Goal: Use online tool/utility: Use online tool/utility

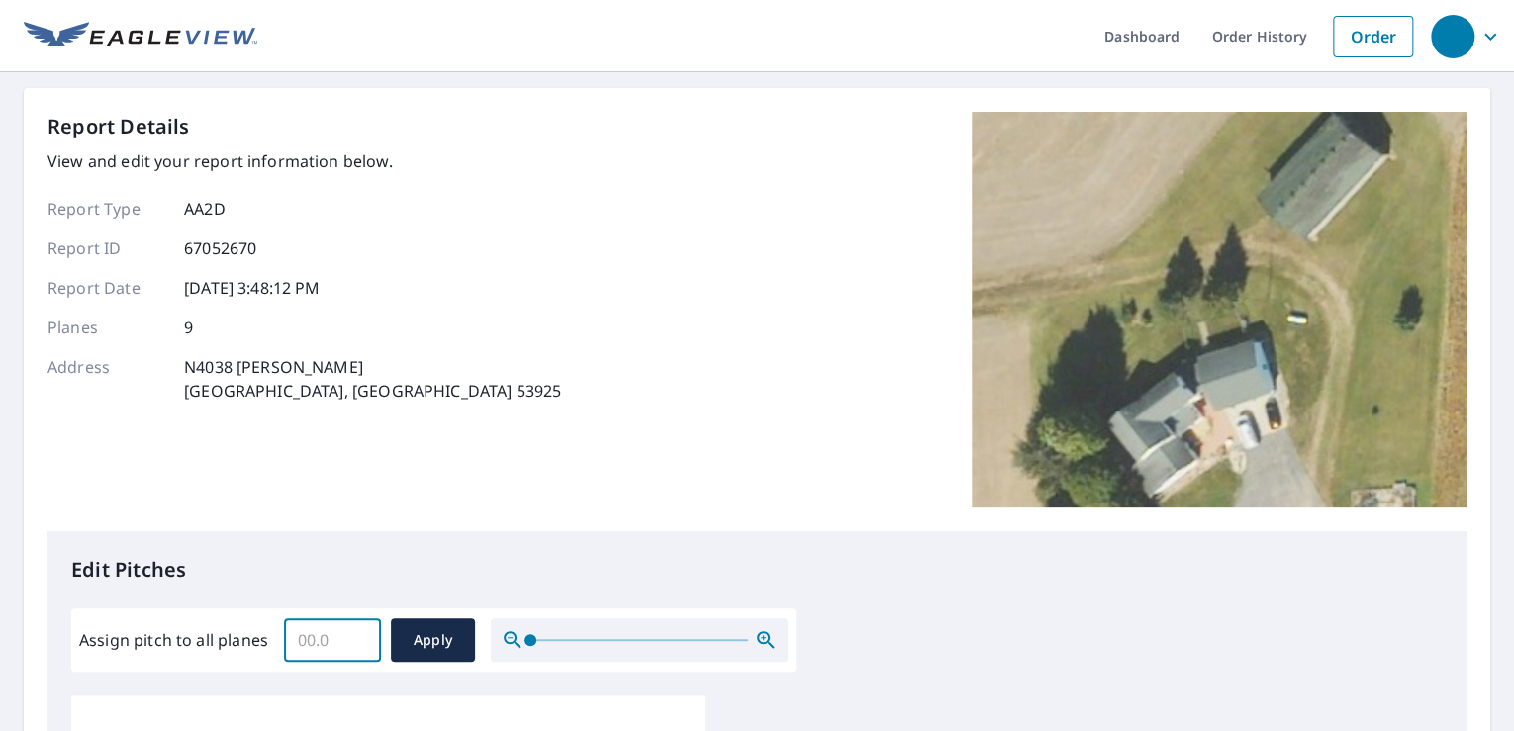
click at [324, 647] on input "Assign pitch to all planes" at bounding box center [332, 639] width 97 height 55
type input "7"
click at [422, 630] on span "Apply" at bounding box center [433, 640] width 52 height 25
type input "7"
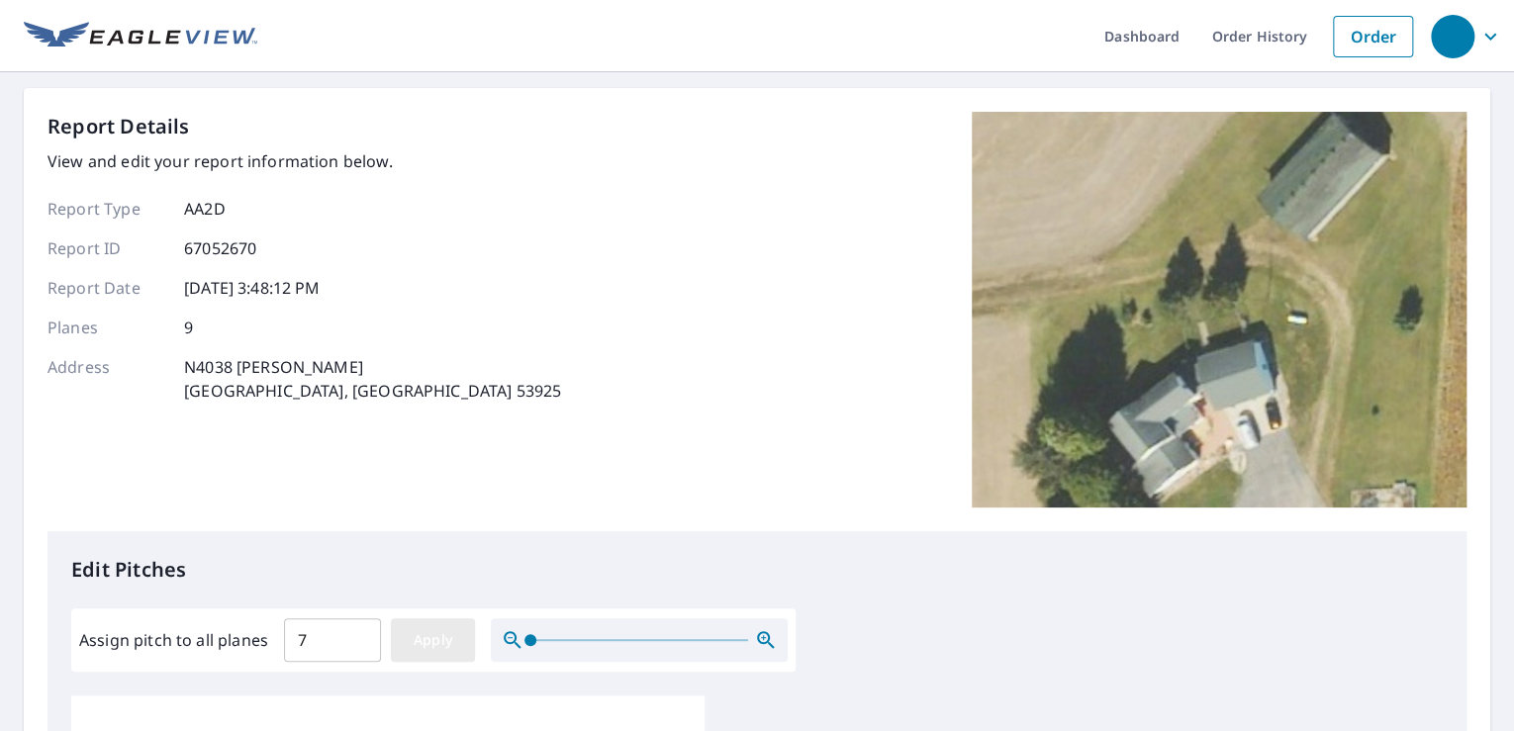
type input "7"
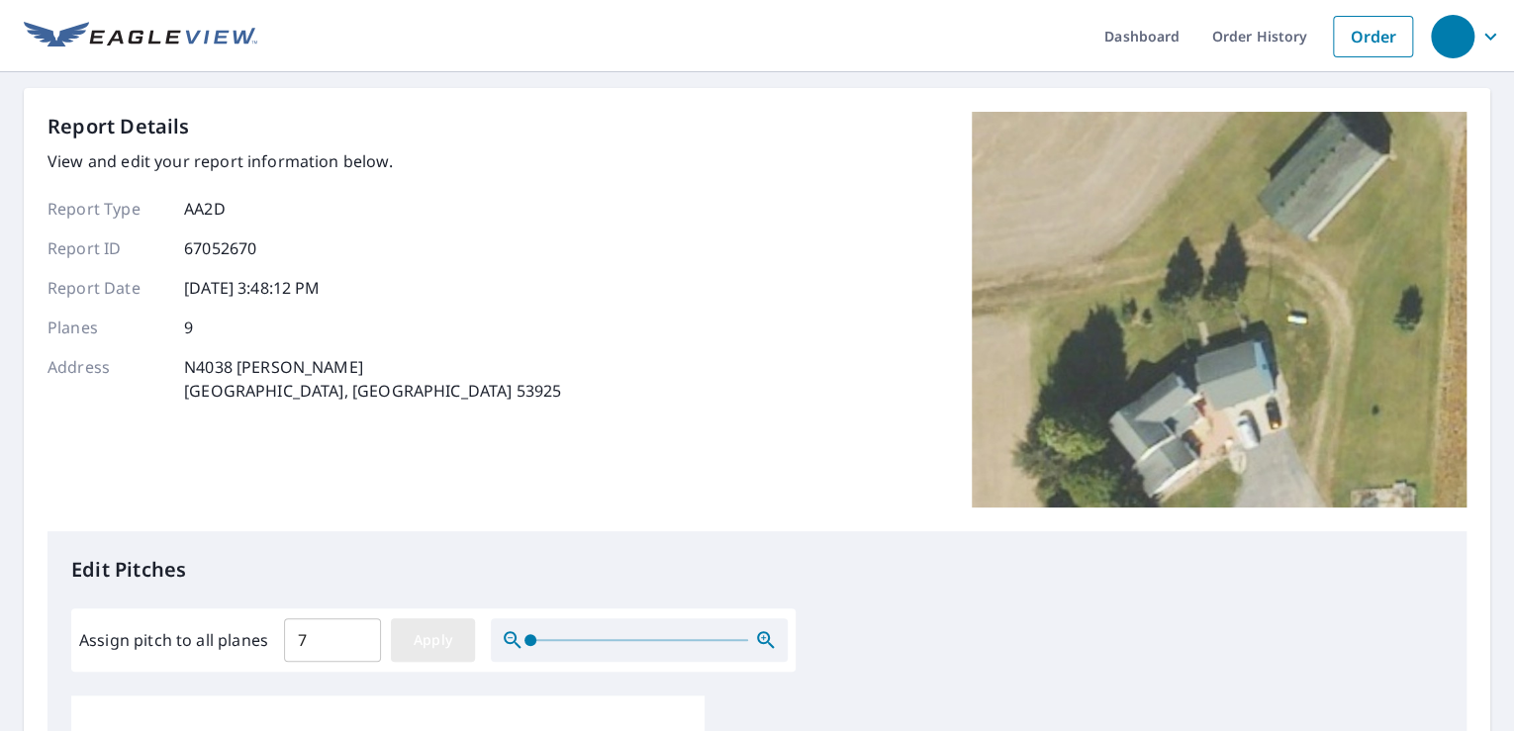
type input "7"
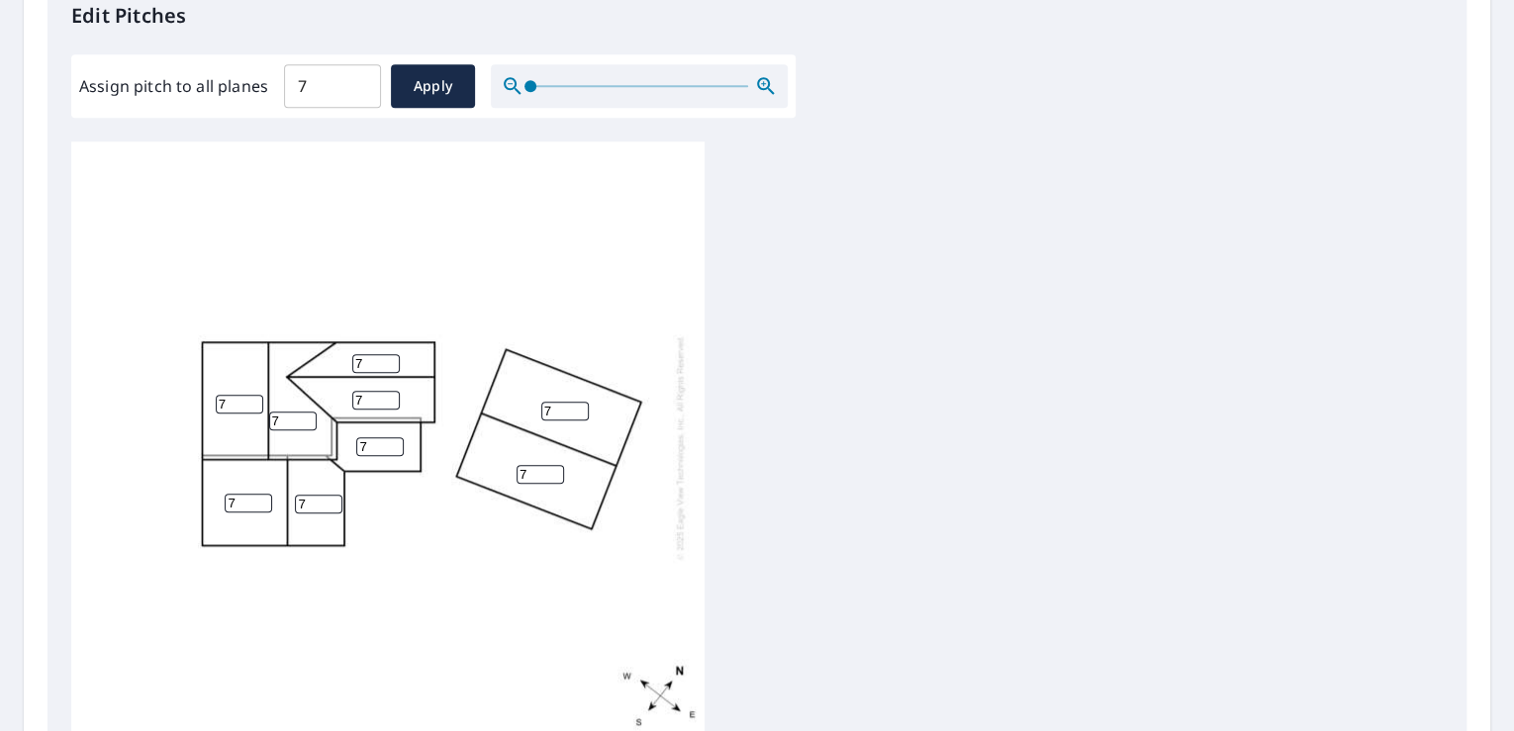
scroll to position [16, 0]
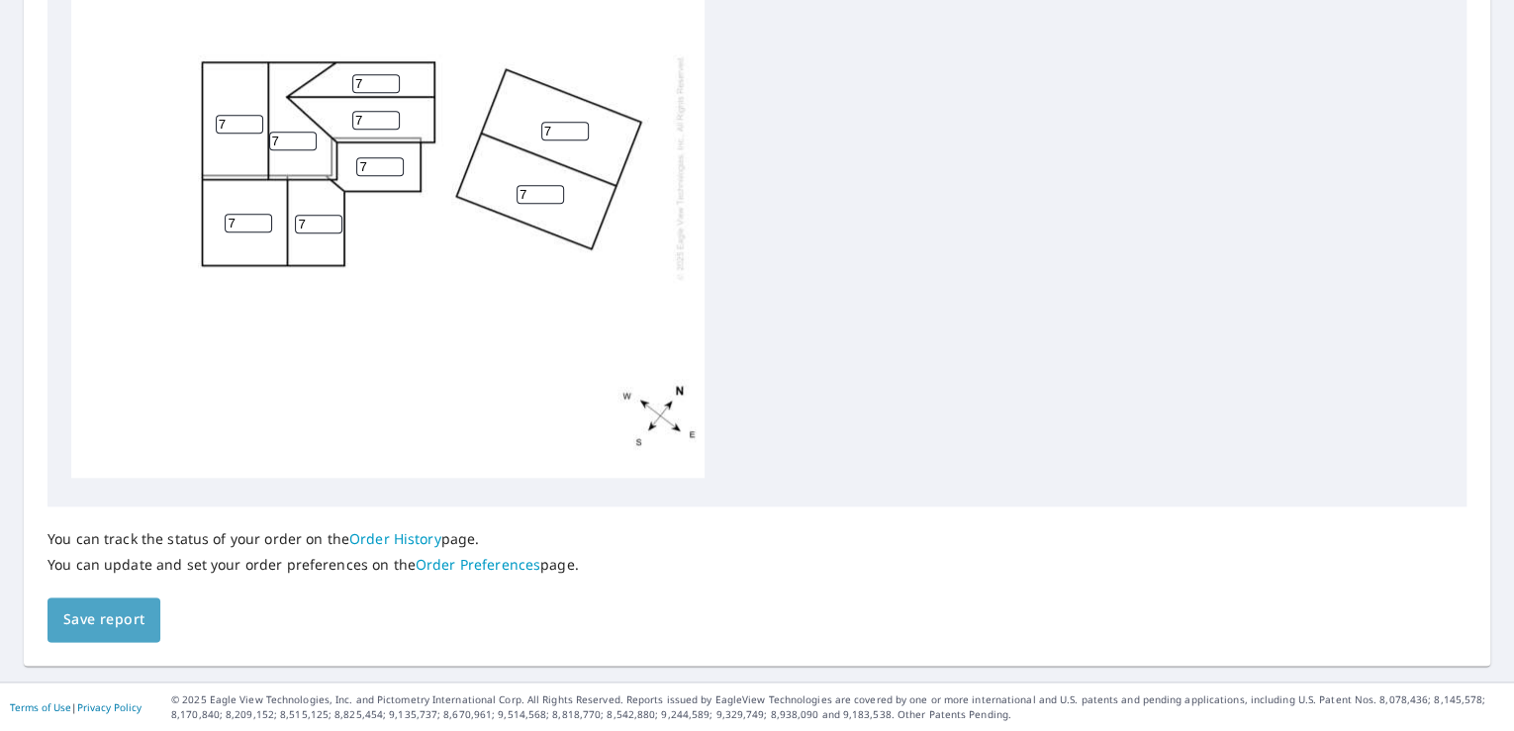
click at [123, 629] on span "Save report" at bounding box center [103, 619] width 81 height 25
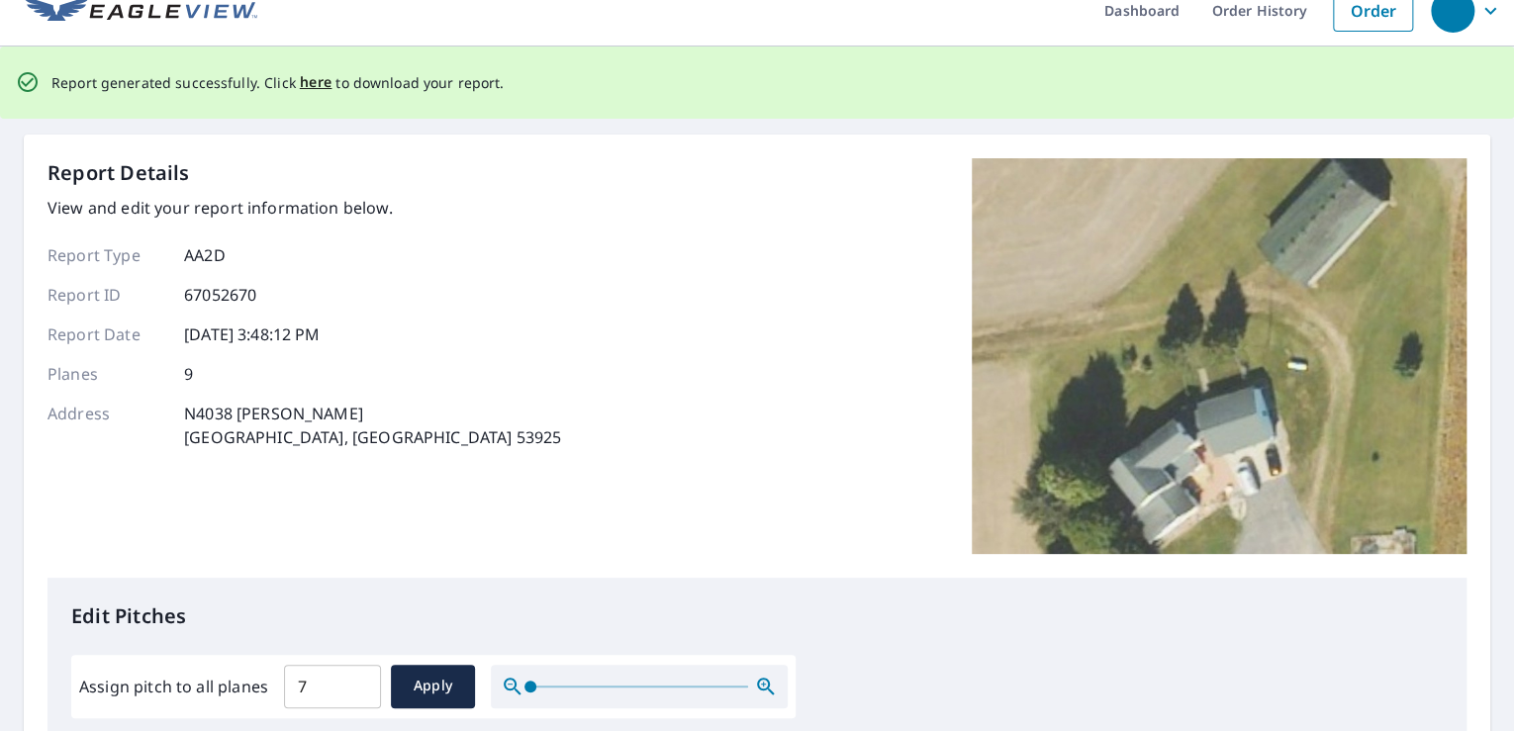
scroll to position [0, 0]
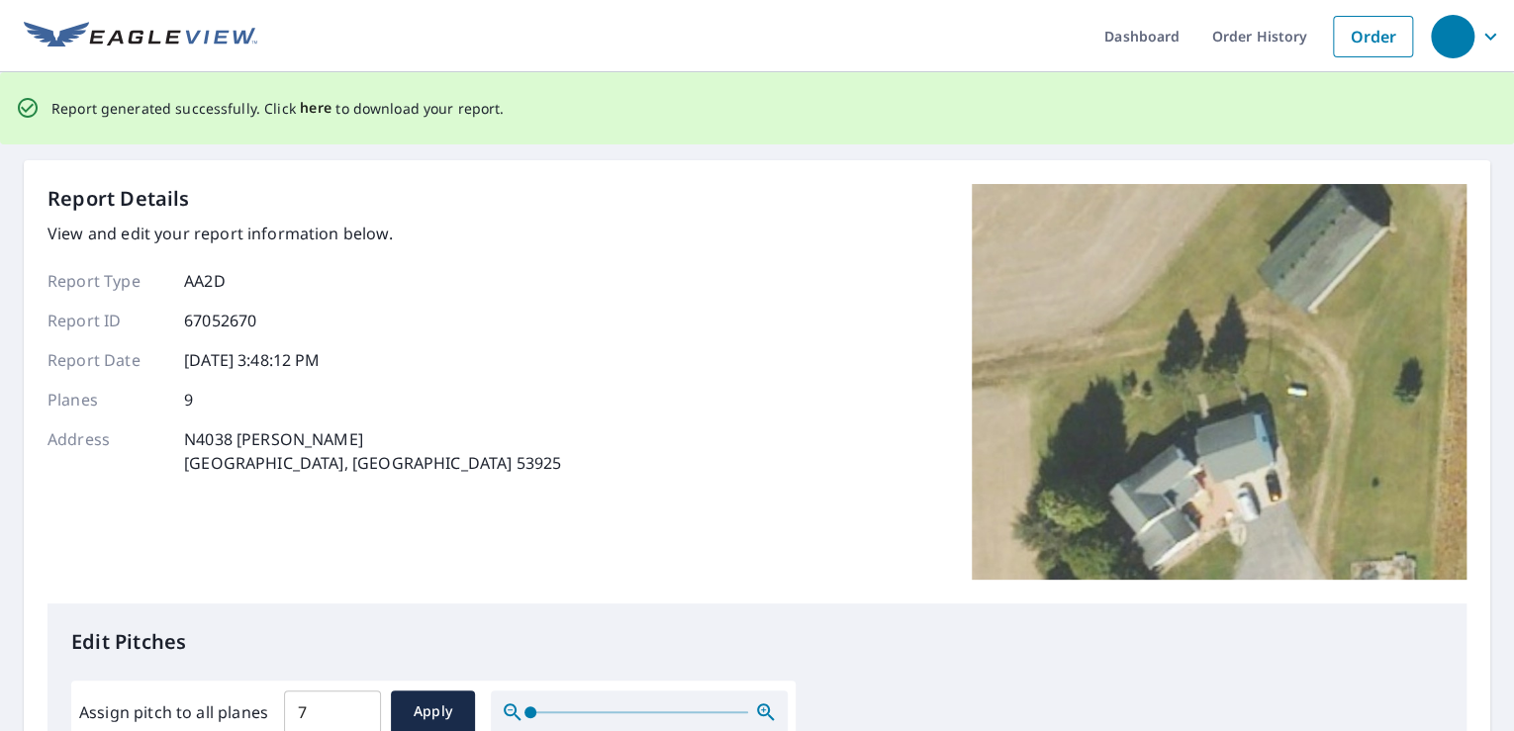
click at [313, 110] on span "here" at bounding box center [316, 108] width 33 height 25
